Goal: Navigation & Orientation: Find specific page/section

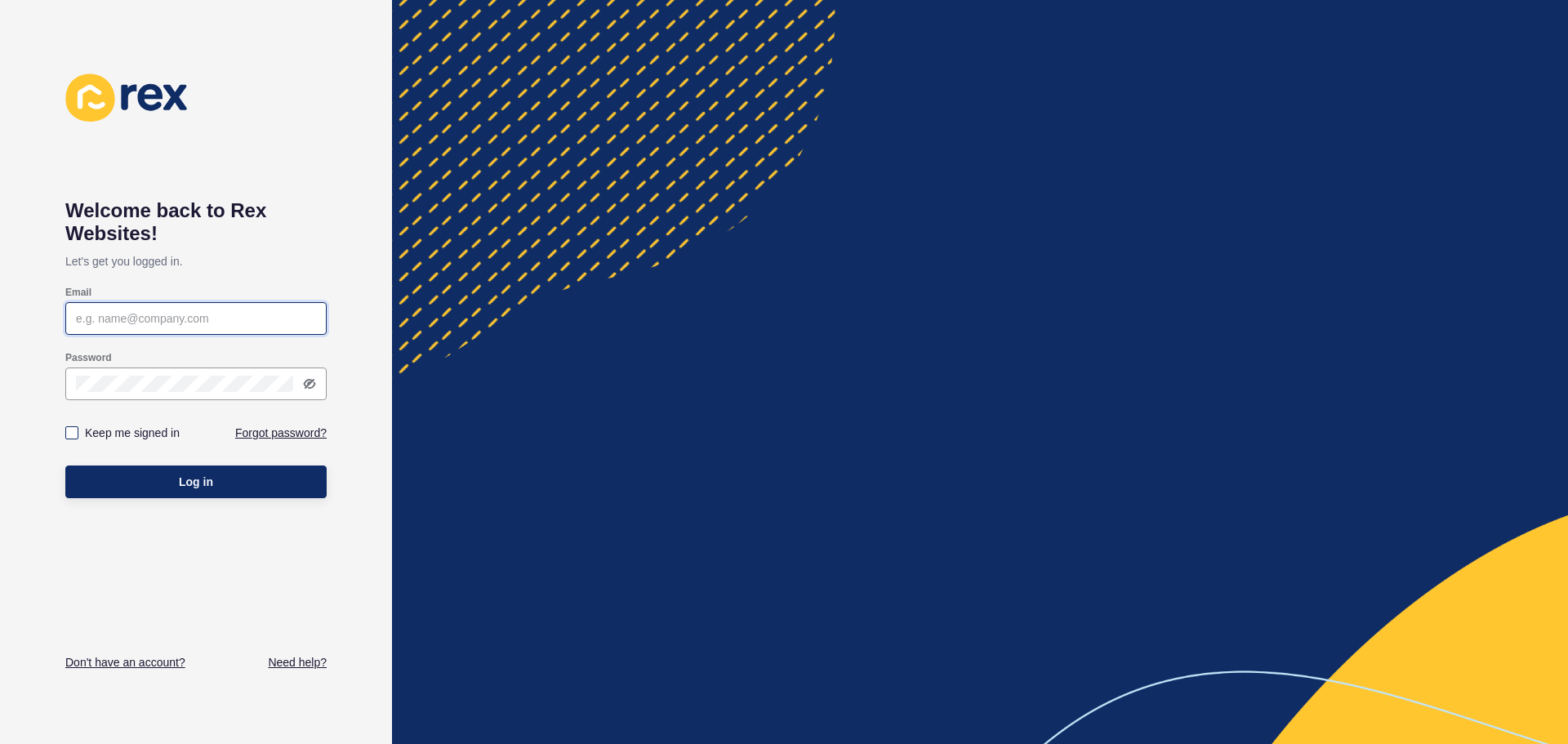
type input "[PERSON_NAME][EMAIL_ADDRESS][DOMAIN_NAME]"
click at [70, 435] on label at bounding box center [72, 433] width 13 height 13
click at [70, 435] on input "Keep me signed in" at bounding box center [73, 433] width 11 height 11
checkbox input "true"
click at [121, 492] on button "Log in" at bounding box center [196, 482] width 262 height 33
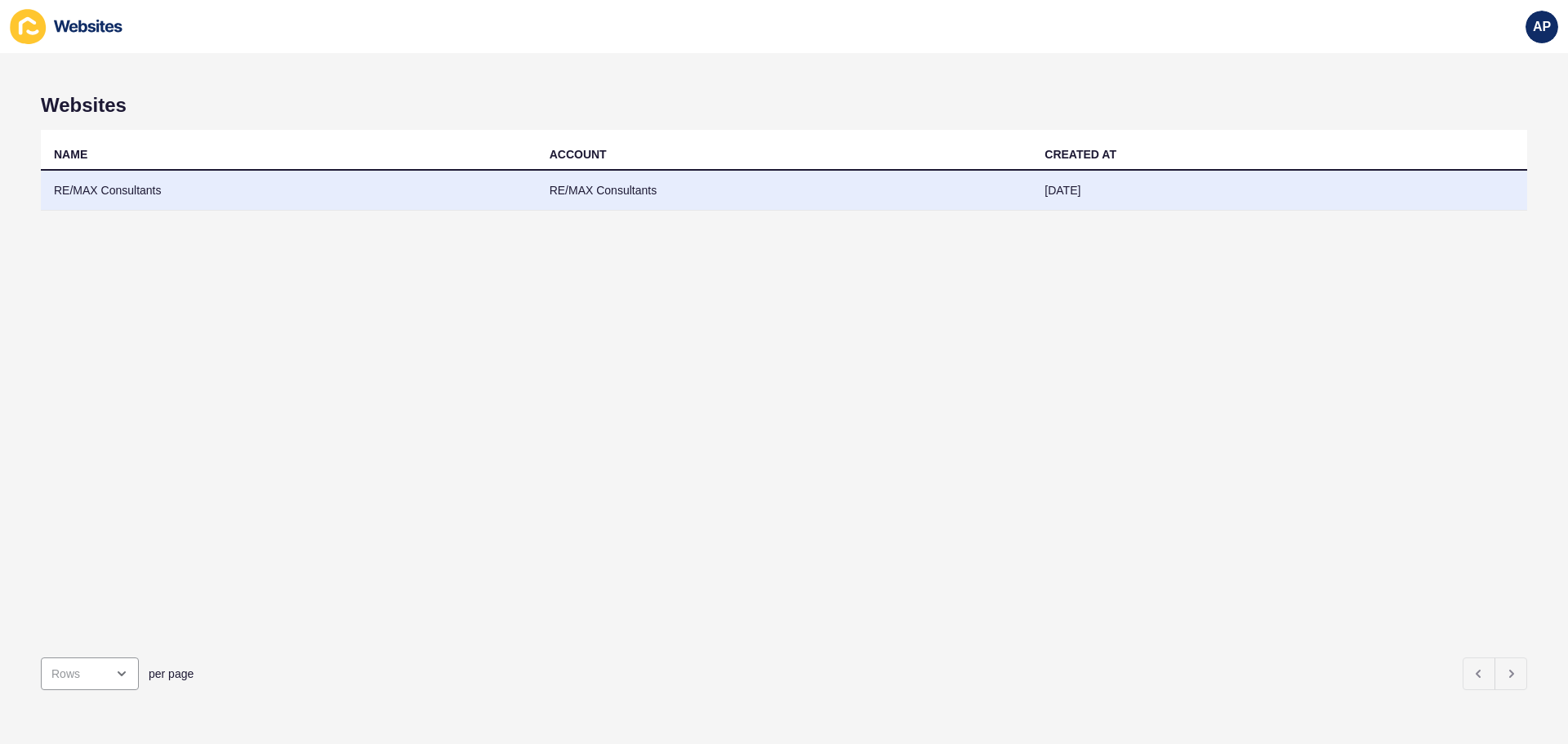
click at [105, 178] on td "RE/MAX Consultants" at bounding box center [288, 191] width 495 height 40
